Goal: Task Accomplishment & Management: Complete application form

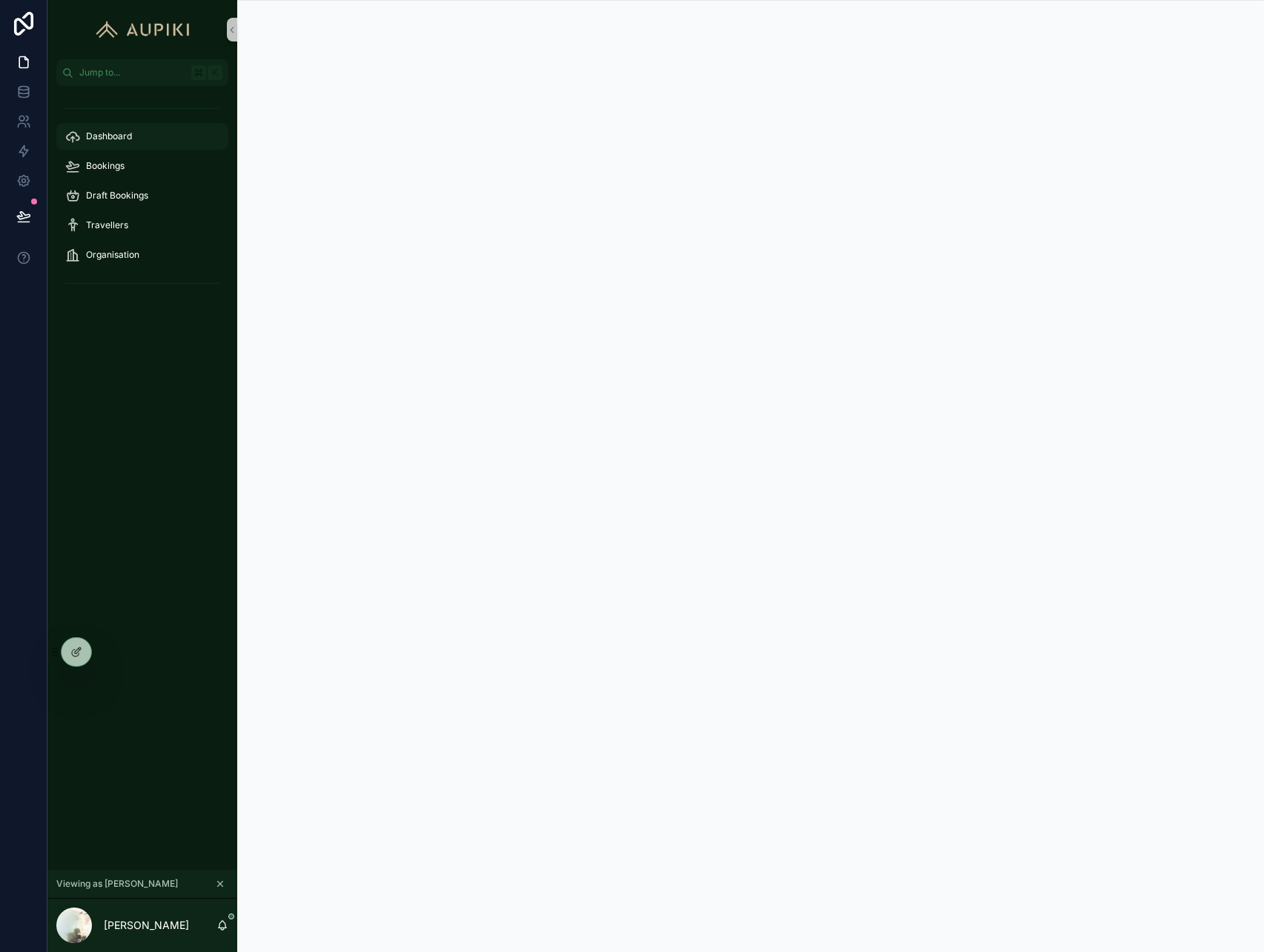
click at [170, 140] on div "Dashboard" at bounding box center [142, 136] width 155 height 24
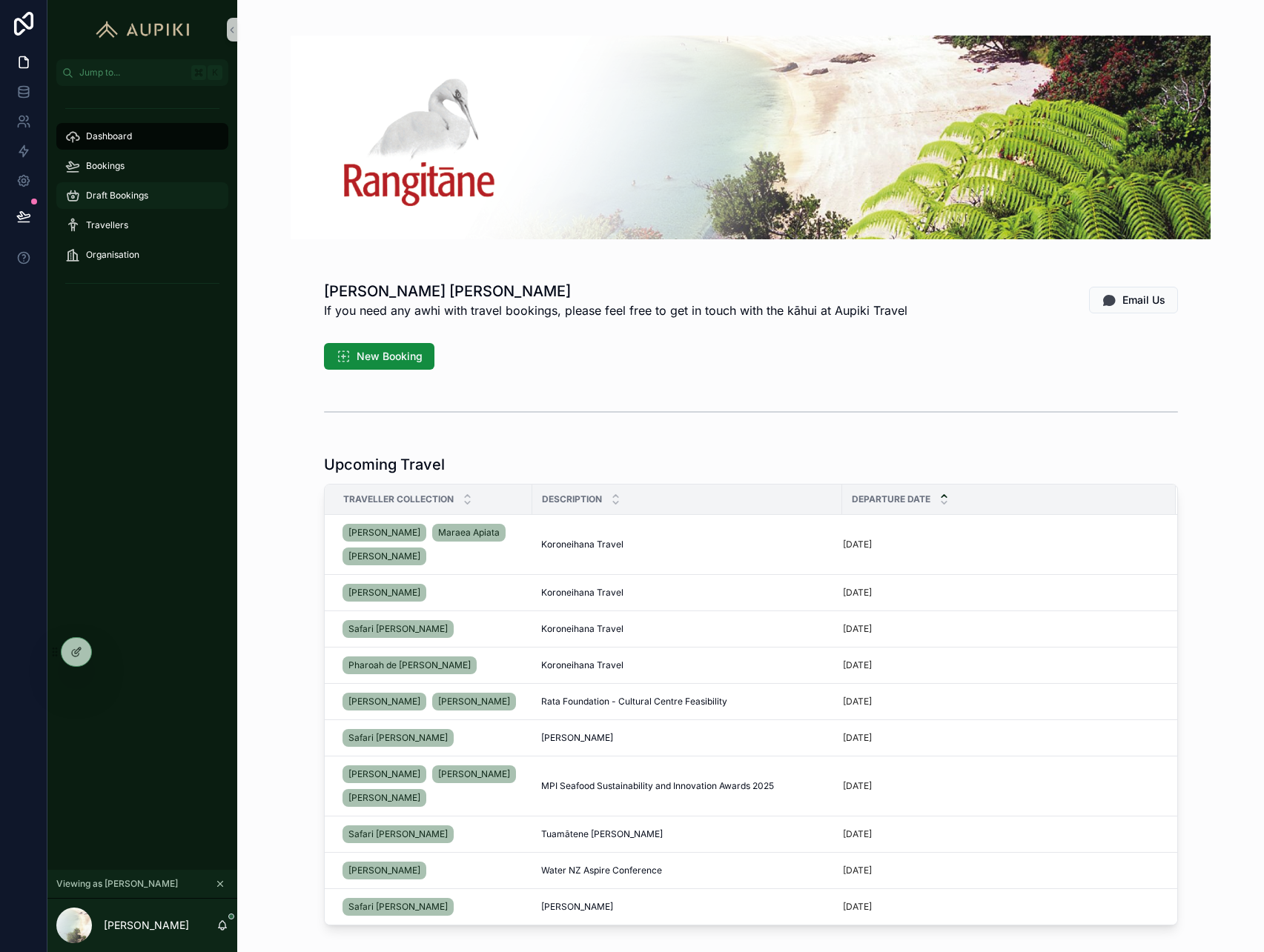
click at [140, 197] on span "Draft Bookings" at bounding box center [117, 195] width 62 height 11
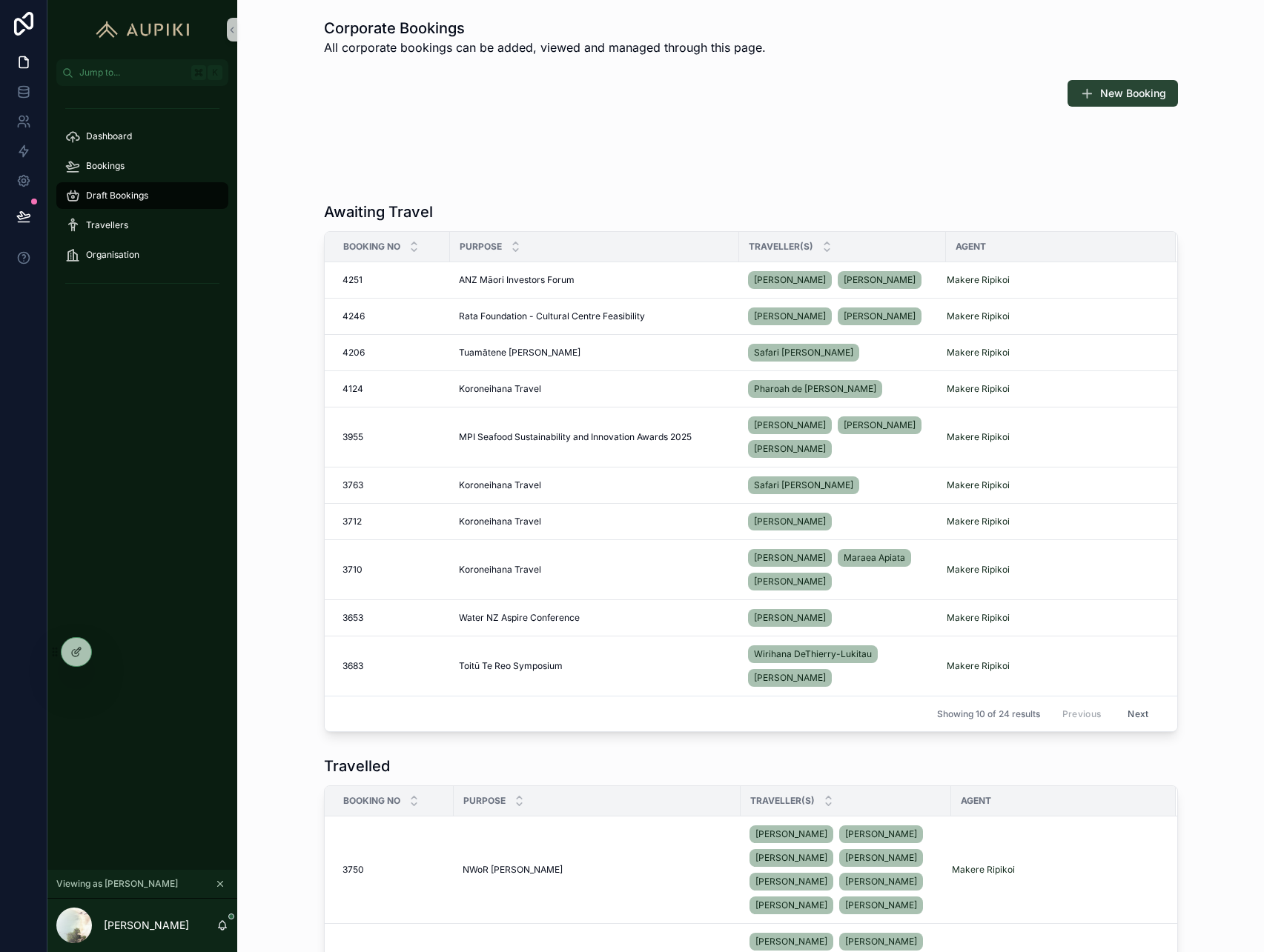
click at [1108, 103] on button "New Booking" at bounding box center [1122, 94] width 110 height 26
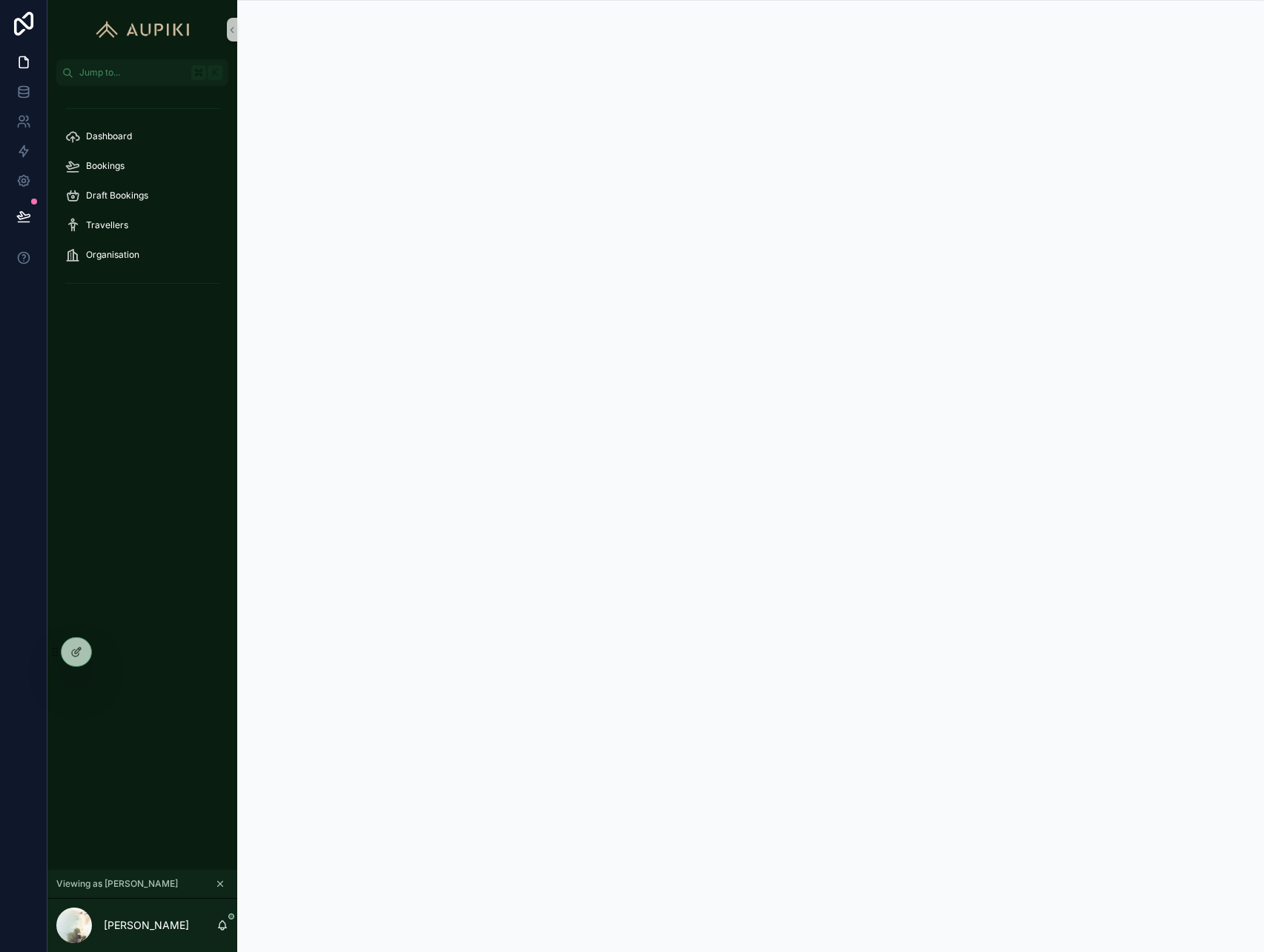
scroll to position [1, 0]
